Goal: Task Accomplishment & Management: Complete application form

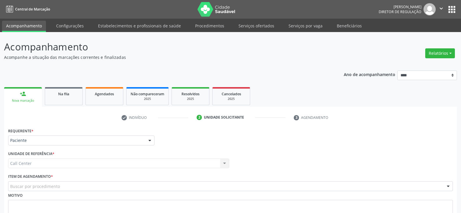
click at [22, 8] on span "Central de Marcação" at bounding box center [32, 9] width 35 height 5
click at [443, 8] on icon "" at bounding box center [441, 8] width 6 height 6
click at [429, 36] on link "Sair" at bounding box center [426, 35] width 40 height 8
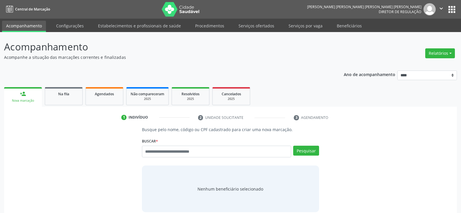
click at [178, 151] on input "text" at bounding box center [216, 151] width 149 height 12
type input "**********"
click at [303, 151] on button "Pesquisar" at bounding box center [306, 150] width 26 height 10
type input "**********"
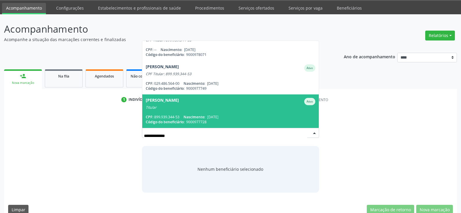
scroll to position [27, 0]
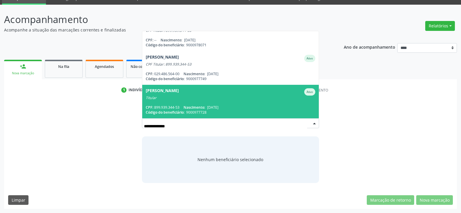
click at [207, 103] on span "Ismenia Ferrer de Oliveira Ativo Titular CPF: 899.939.344-53 Nascimento: 13/10/…" at bounding box center [230, 101] width 177 height 33
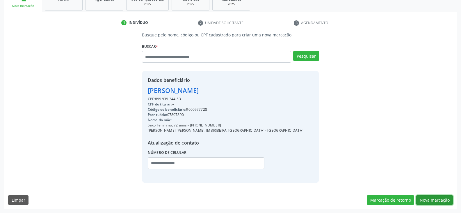
click at [440, 201] on button "Nova marcação" at bounding box center [434, 200] width 37 height 10
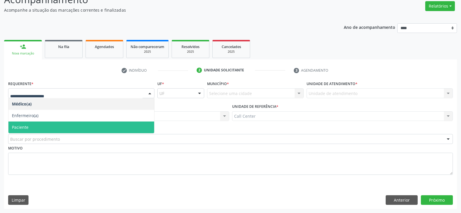
click at [79, 125] on span "Paciente" at bounding box center [81, 127] width 146 height 12
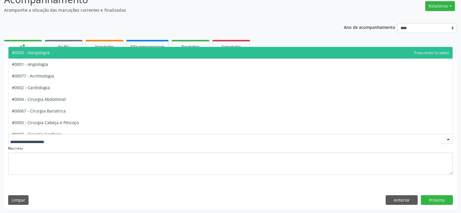
click at [105, 141] on div at bounding box center [230, 139] width 445 height 10
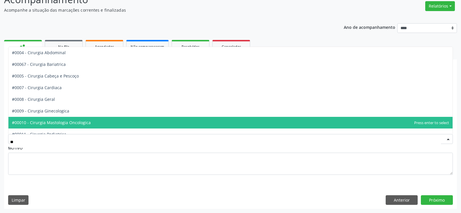
type input "***"
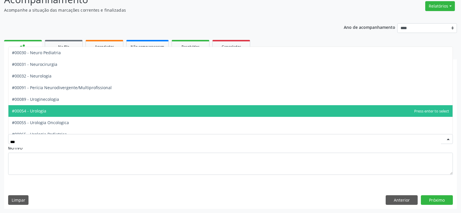
click at [41, 110] on span "#00054 - Urologia" at bounding box center [29, 111] width 34 height 6
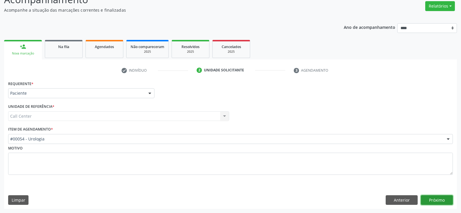
click at [440, 203] on button "Próximo" at bounding box center [437, 200] width 32 height 10
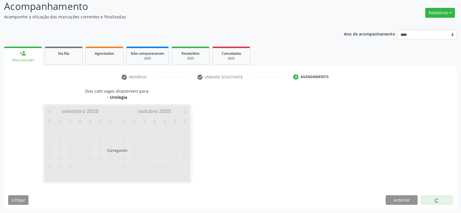
scroll to position [40, 0]
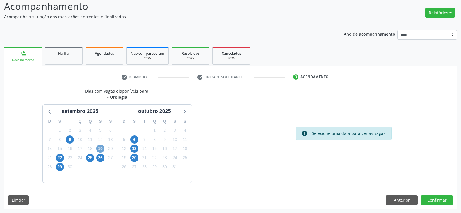
click at [102, 147] on span "19" at bounding box center [100, 148] width 8 height 8
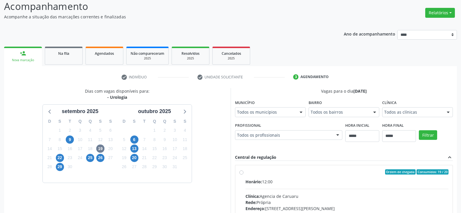
click at [299, 112] on div at bounding box center [301, 112] width 9 height 10
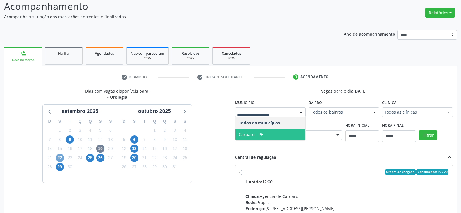
click at [58, 158] on span "22" at bounding box center [60, 158] width 8 height 8
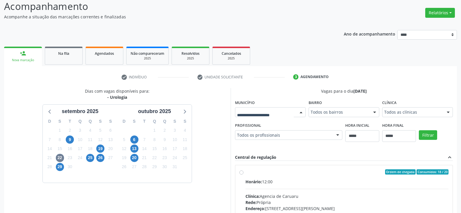
click at [300, 110] on div at bounding box center [301, 112] width 9 height 10
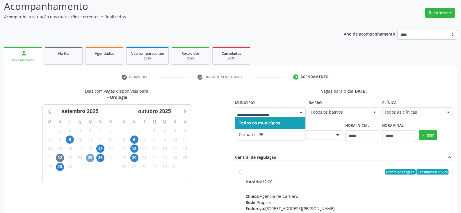
click at [90, 157] on span "25" at bounding box center [90, 158] width 8 height 8
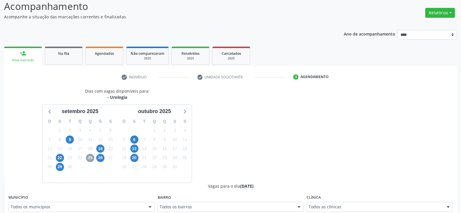
click at [88, 157] on span "25" at bounding box center [90, 158] width 8 height 8
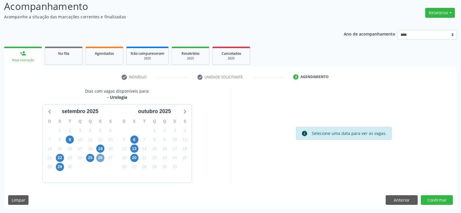
click at [102, 158] on span "26" at bounding box center [100, 158] width 8 height 8
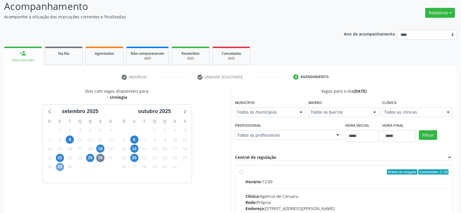
click at [61, 166] on span "29" at bounding box center [60, 167] width 8 height 8
click at [294, 115] on div "Todos os municípios" at bounding box center [270, 112] width 71 height 10
click at [136, 141] on span "6" at bounding box center [134, 139] width 8 height 8
click at [135, 146] on span "13" at bounding box center [134, 148] width 8 height 8
click at [136, 156] on span "20" at bounding box center [134, 158] width 8 height 8
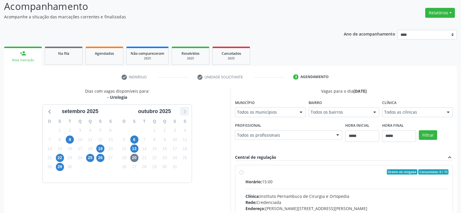
click at [185, 111] on icon at bounding box center [185, 112] width 2 height 4
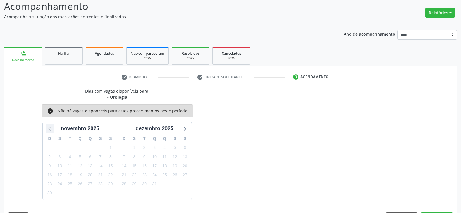
click at [47, 131] on icon at bounding box center [50, 128] width 8 height 8
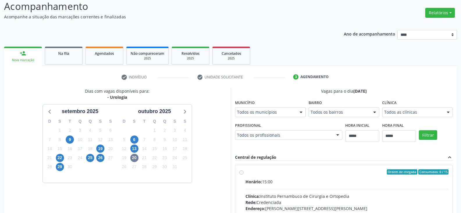
scroll to position [0, 0]
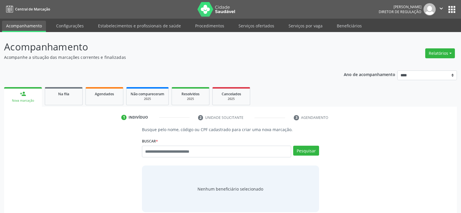
click at [195, 153] on input "text" at bounding box center [216, 151] width 149 height 12
type input "**********"
click at [306, 147] on button "Pesquisar" at bounding box center [306, 150] width 26 height 10
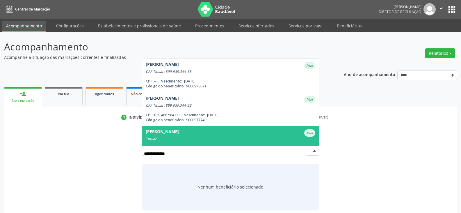
scroll to position [14, 0]
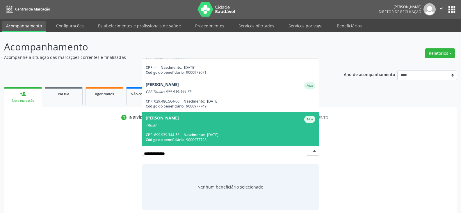
click at [207, 128] on span "[PERSON_NAME] Ativo Titular CPF: 899.939.344-53 Nascimento: [DATE] Código do be…" at bounding box center [230, 128] width 177 height 33
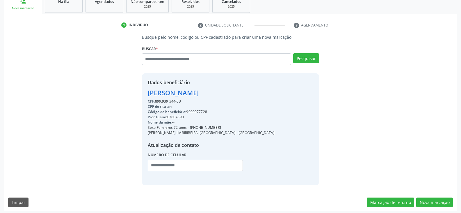
scroll to position [95, 0]
